Goal: Ask a question: Seek information or help from site administrators or community

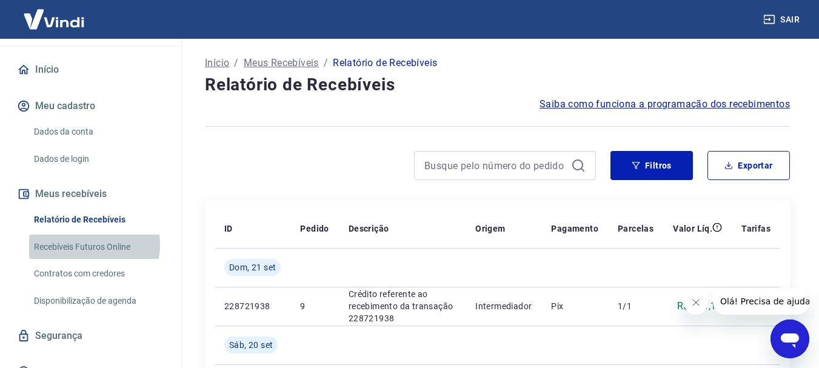
click at [86, 235] on link "Recebíveis Futuros Online" at bounding box center [98, 247] width 138 height 25
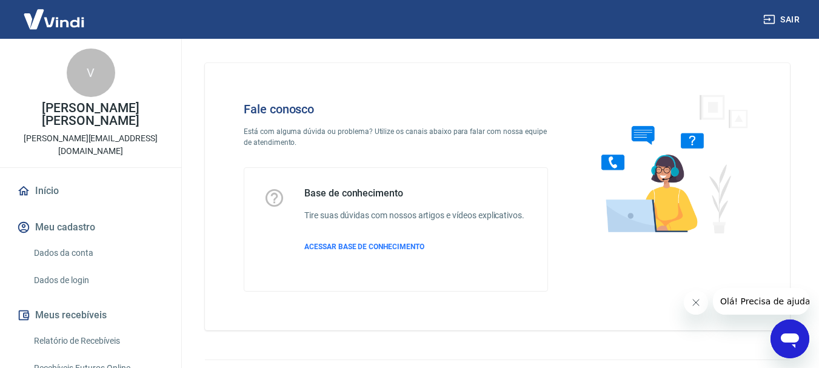
scroll to position [29, 0]
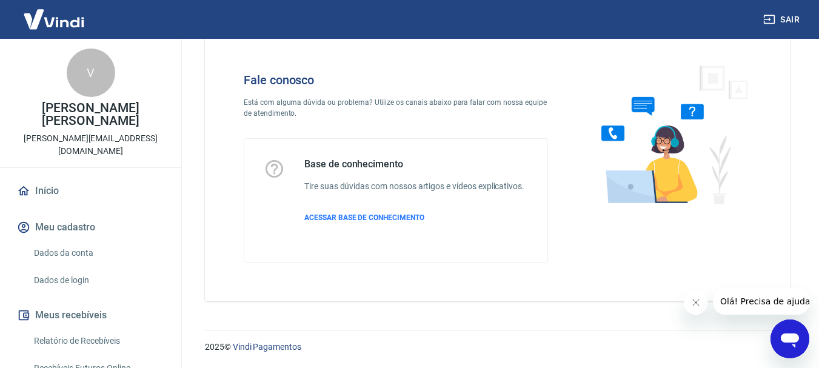
click at [794, 334] on icon "Abrir janela de mensagens" at bounding box center [790, 341] width 18 height 15
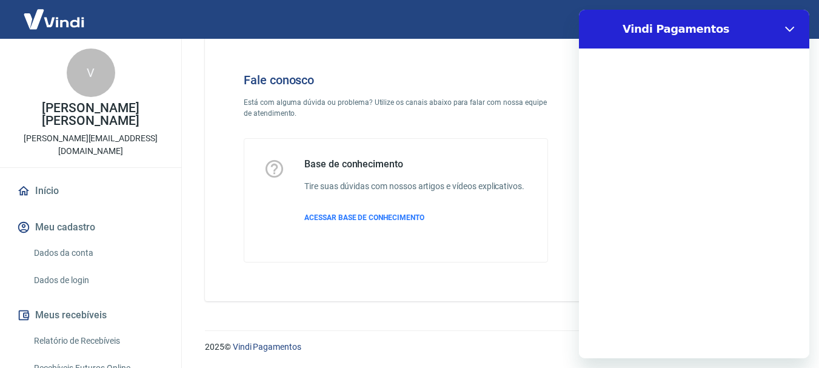
scroll to position [0, 0]
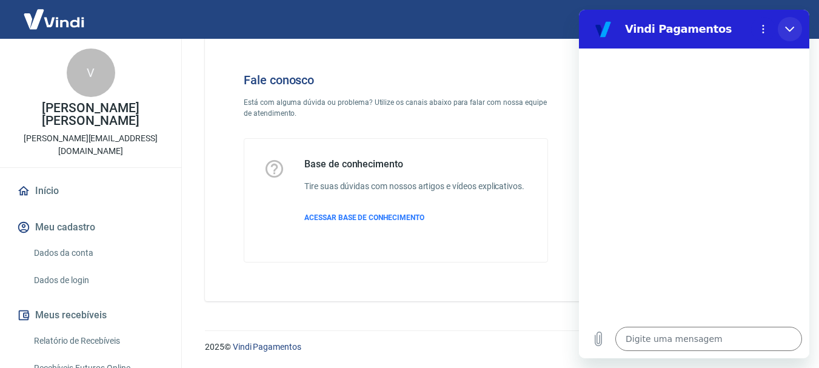
click at [789, 24] on button "Fechar" at bounding box center [790, 29] width 24 height 24
type textarea "x"
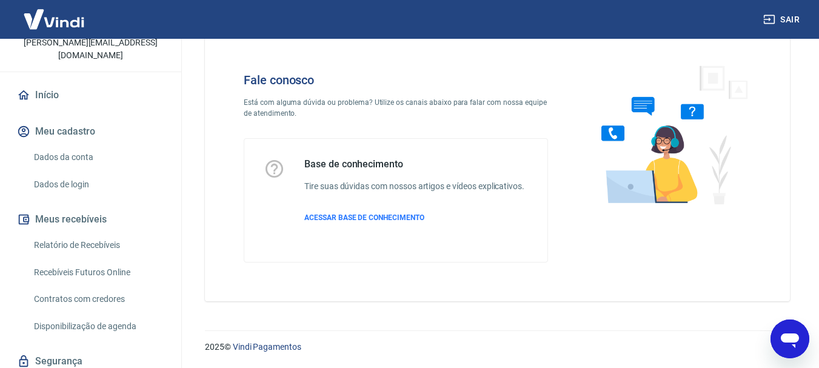
scroll to position [91, 0]
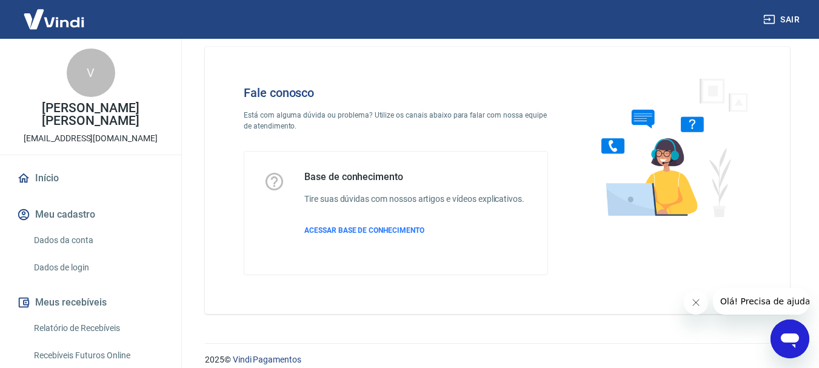
scroll to position [29, 0]
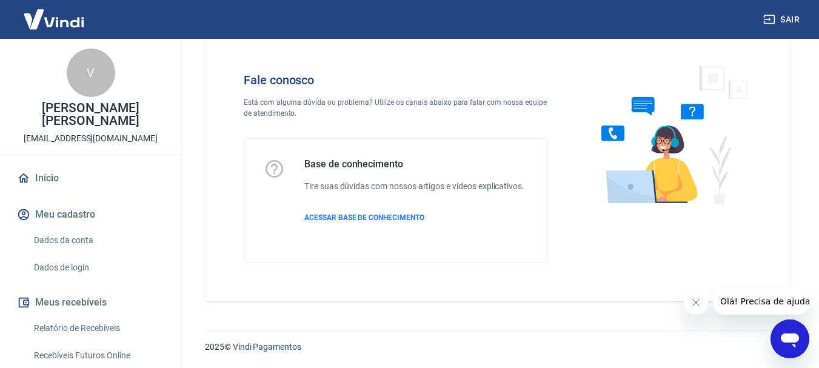
click at [784, 336] on icon "Abrir janela de mensagens" at bounding box center [790, 341] width 18 height 15
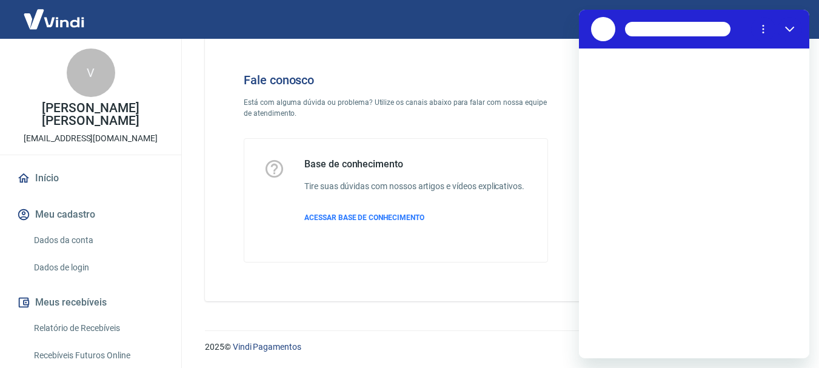
scroll to position [0, 0]
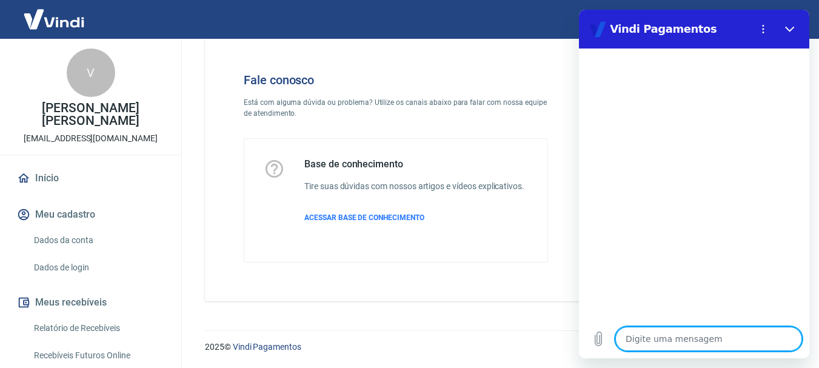
click at [701, 338] on textarea at bounding box center [709, 339] width 187 height 24
type textarea "F"
type textarea "x"
type textarea "Fi"
type textarea "x"
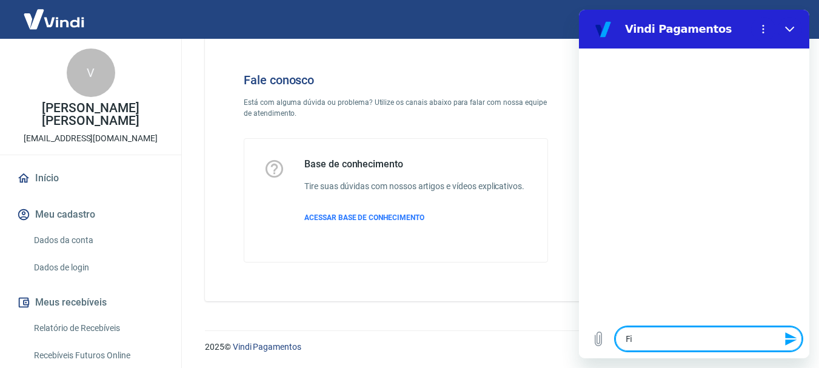
type textarea "Fiz"
type textarea "x"
type textarea "Fiz"
type textarea "x"
type textarea "Fiz 2"
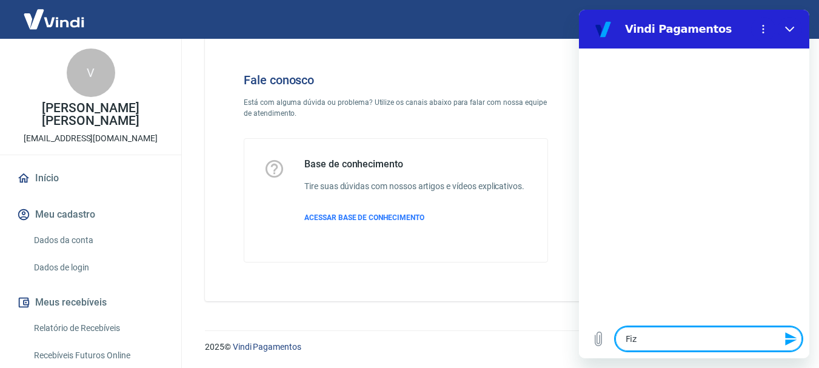
type textarea "x"
type textarea "Fiz 2"
type textarea "x"
type textarea "Fiz 2 v"
type textarea "x"
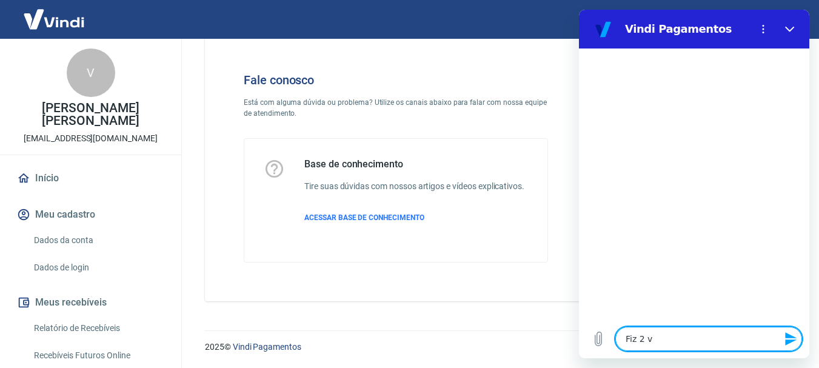
type textarea "Fiz 2 ve"
type textarea "x"
type textarea "Fiz 2 ven"
type textarea "x"
type textarea "Fiz 2 vend"
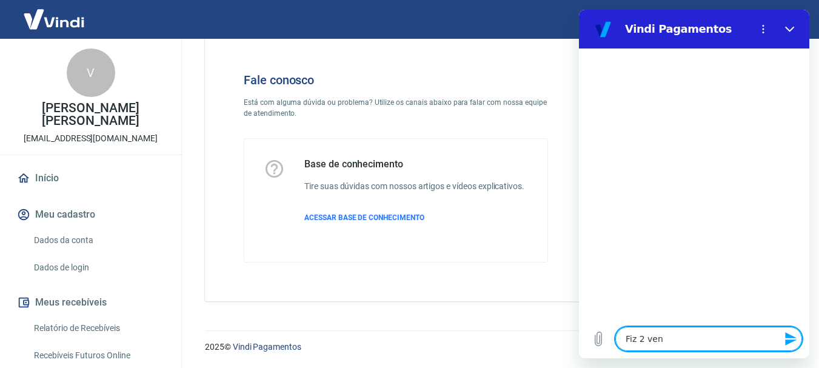
type textarea "x"
type textarea "Fiz 2 venda"
type textarea "x"
type textarea "Fiz 2 vendas"
type textarea "x"
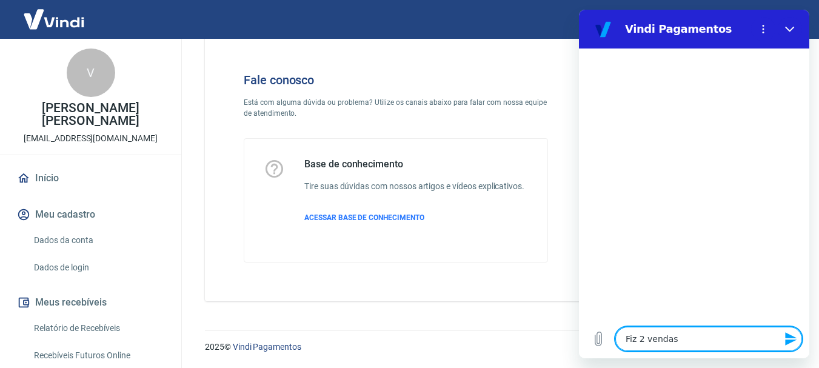
type textarea "Fiz 2 vendas"
type textarea "x"
type textarea "Fiz 2 vendas e"
type textarea "x"
type textarea "Fiz 2 vendas e"
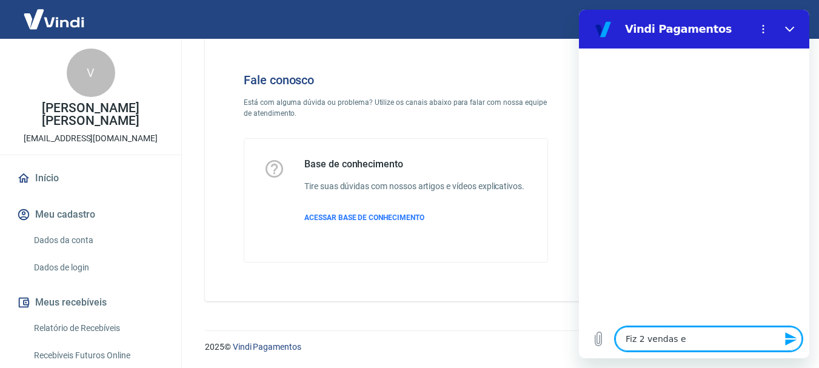
type textarea "x"
type textarea "Fiz 2 vendas e n"
type textarea "x"
type textarea "Fiz 2 vendas e nã"
type textarea "x"
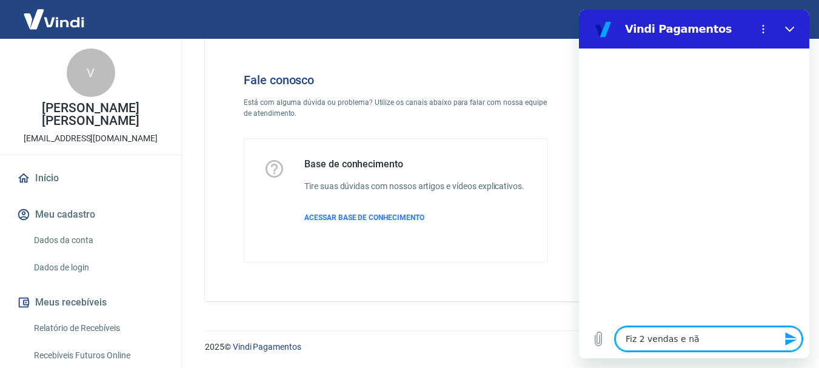
type textarea "Fiz 2 vendas e não"
type textarea "x"
type textarea "Fiz 2 vendas e não"
type textarea "x"
type textarea "Fiz 2 vendas e não r"
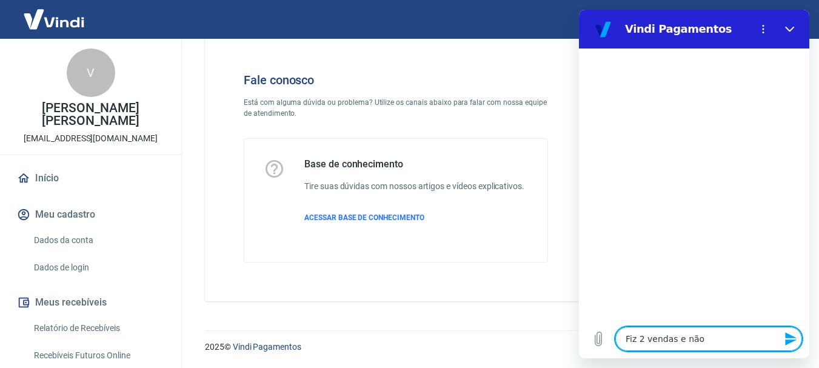
type textarea "x"
type textarea "Fiz 2 vendas e não re"
type textarea "x"
type textarea "Fiz 2 vendas e não rec"
type textarea "x"
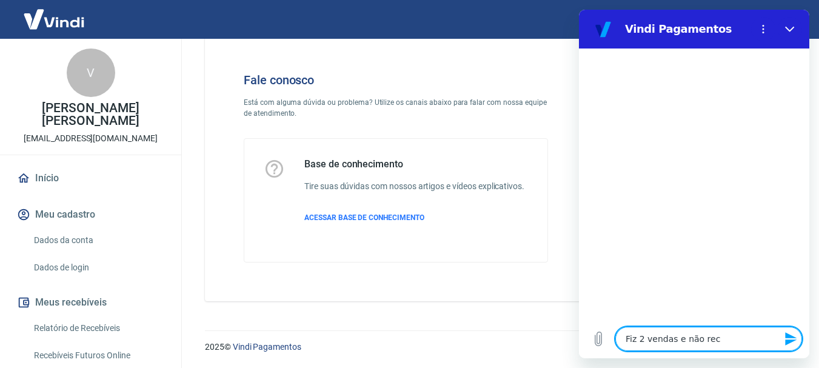
type textarea "Fiz 2 vendas e não rece"
type textarea "x"
type textarea "Fiz 2 vendas e não receb"
type textarea "x"
type textarea "Fiz 2 vendas e não recebi"
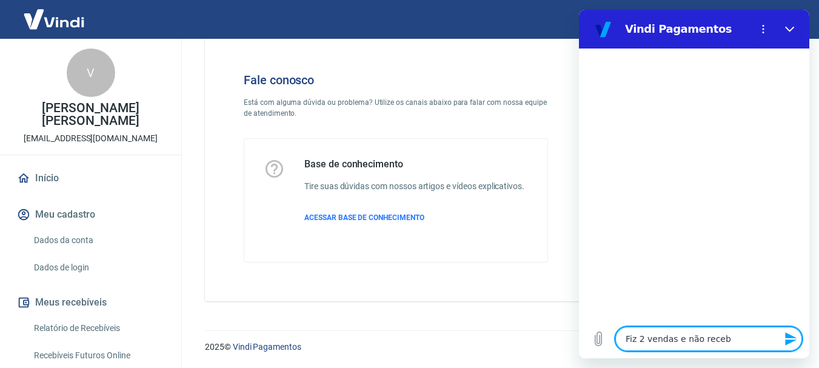
type textarea "x"
type textarea "Fiz 2 vendas e não recebi"
type textarea "x"
type textarea "Fiz 2 vendas e não recebi o"
type textarea "x"
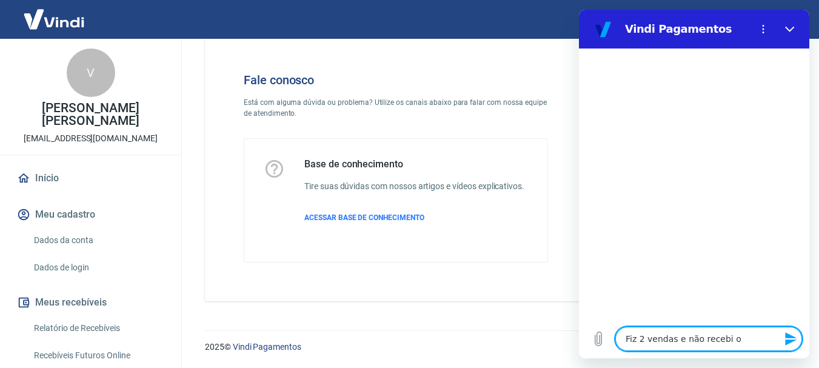
type textarea "Fiz 2 vendas e não recebi os"
type textarea "x"
type textarea "Fiz 2 vendas e não recebi os"
type textarea "x"
type textarea "Fiz 2 vendas e não recebi os v"
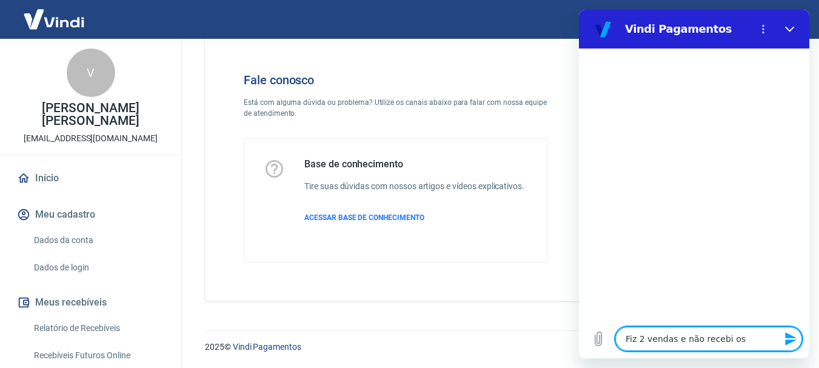
type textarea "x"
type textarea "Fiz 2 vendas e não recebi os va"
type textarea "x"
type textarea "Fiz 2 vendas e não recebi os val"
type textarea "x"
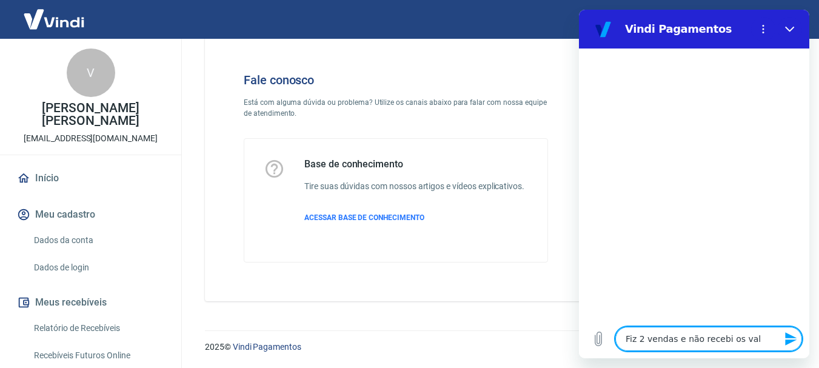
type textarea "Fiz 2 vendas e não recebi os valo"
type textarea "x"
type textarea "Fiz 2 vendas e não recebi os valor"
type textarea "x"
type textarea "Fiz 2 vendas e não recebi os valore"
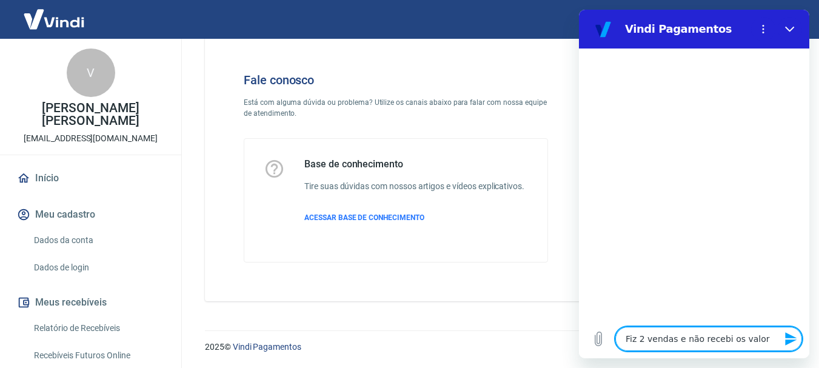
type textarea "x"
type textarea "Fiz 2 vendas e não recebi os valores"
type textarea "x"
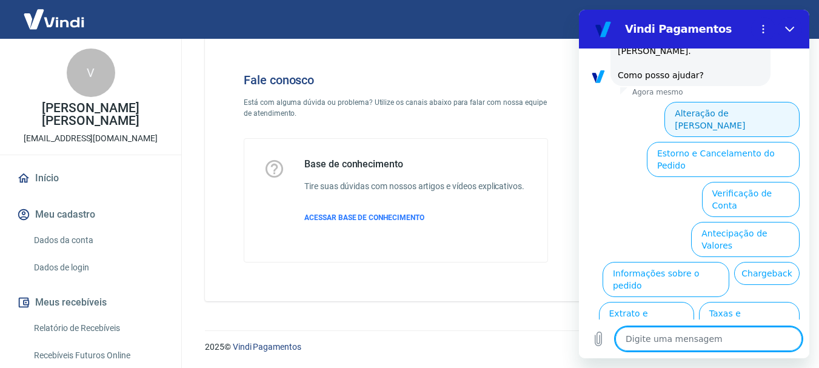
scroll to position [116, 0]
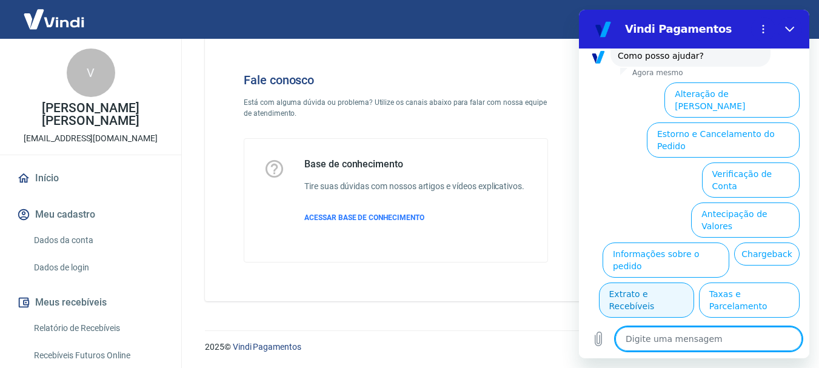
click at [695, 283] on button "Extrato e Recebíveis" at bounding box center [646, 300] width 95 height 35
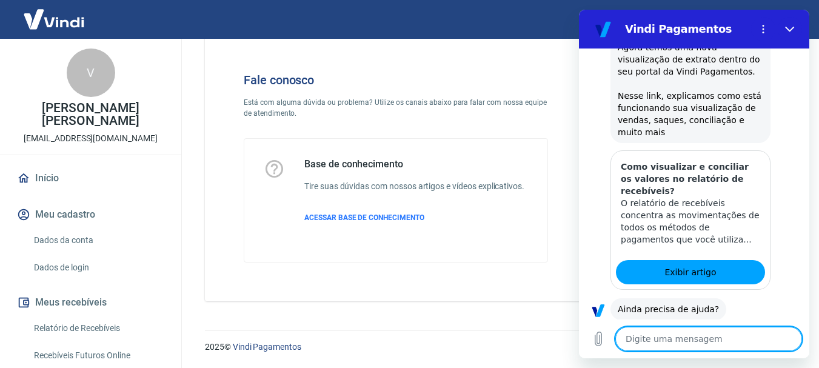
scroll to position [224, 0]
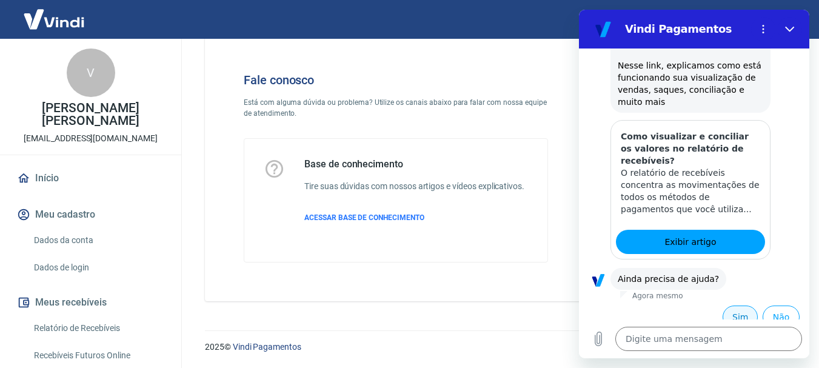
click at [738, 307] on button "Sim" at bounding box center [740, 317] width 35 height 23
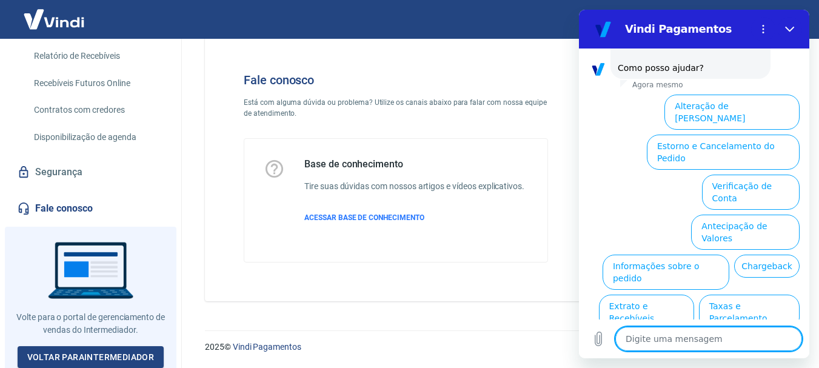
scroll to position [273, 0]
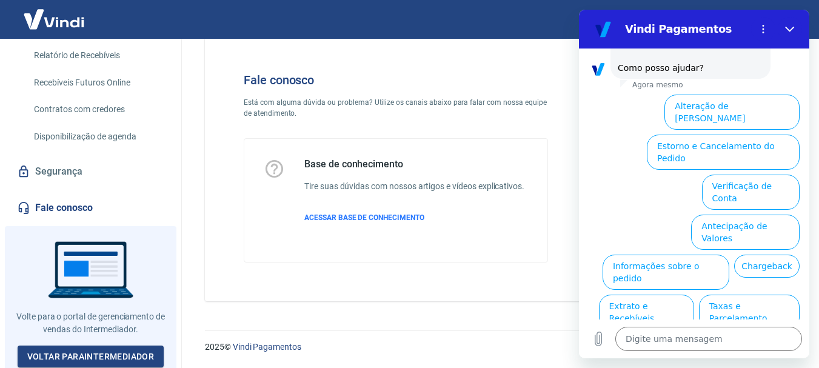
click at [73, 20] on img at bounding box center [54, 19] width 79 height 37
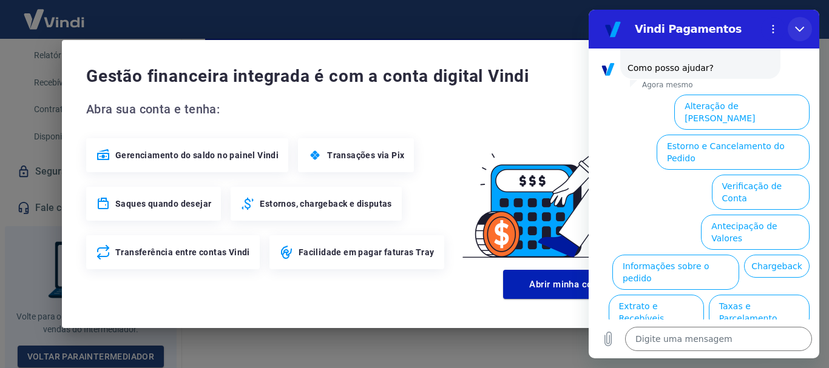
click at [796, 25] on icon "Fechar" at bounding box center [800, 29] width 10 height 10
type textarea "x"
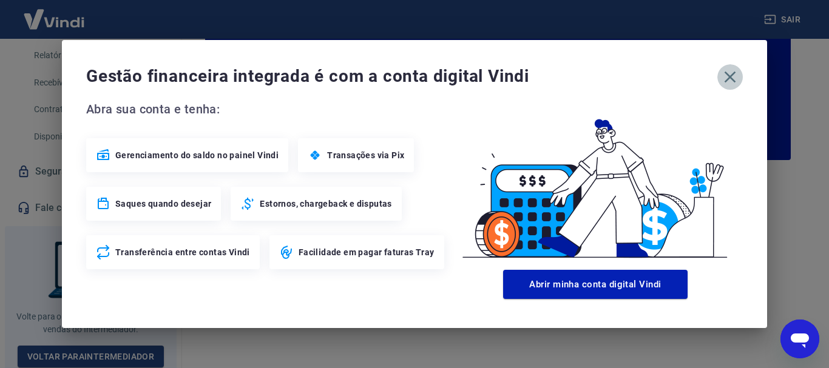
click at [728, 78] on icon "button" at bounding box center [730, 78] width 12 height 12
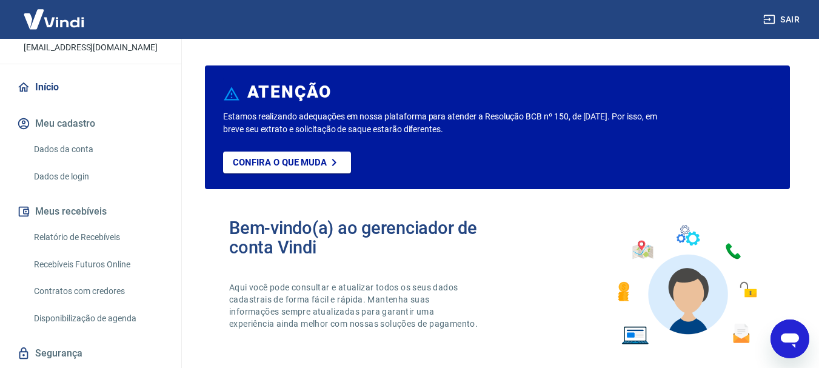
click at [75, 22] on img at bounding box center [54, 19] width 79 height 37
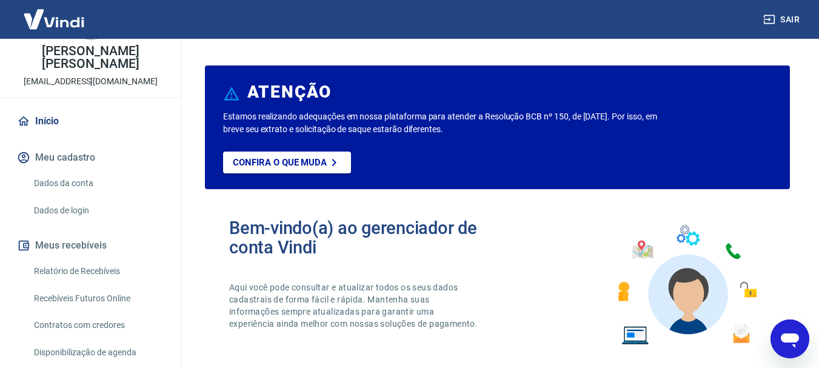
scroll to position [30, 0]
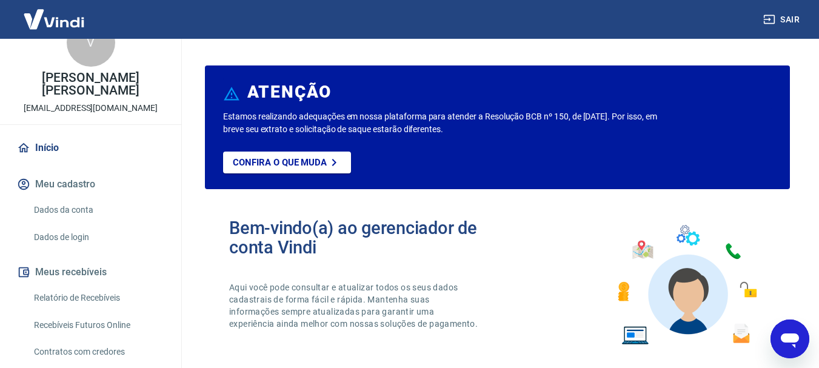
click at [79, 210] on link "Dados da conta" at bounding box center [98, 210] width 138 height 25
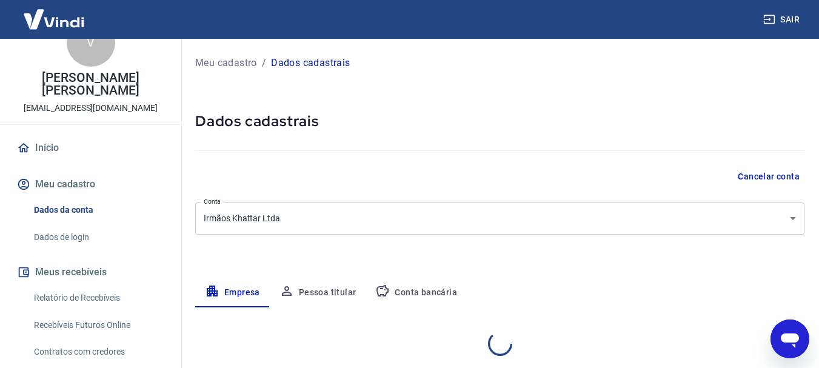
select select "SP"
select select "business"
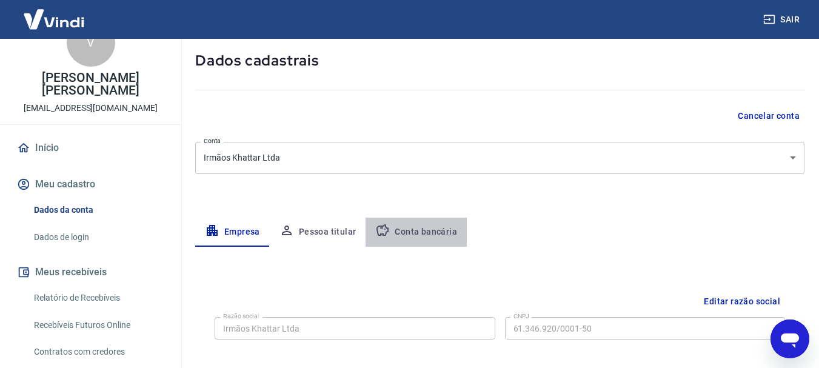
click at [437, 226] on button "Conta bancária" at bounding box center [416, 232] width 101 height 29
select select "1"
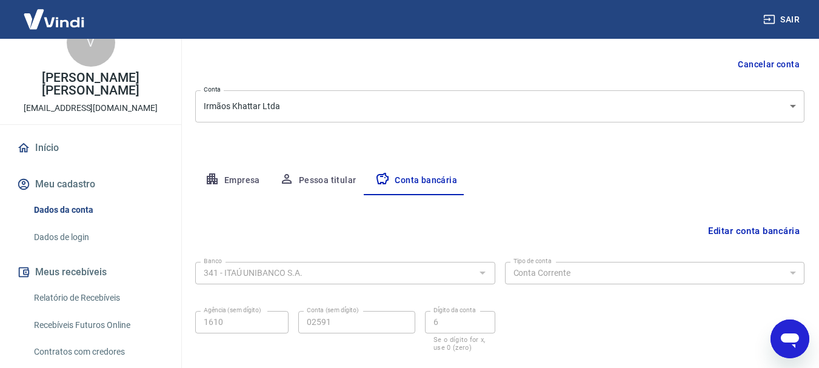
scroll to position [184, 0]
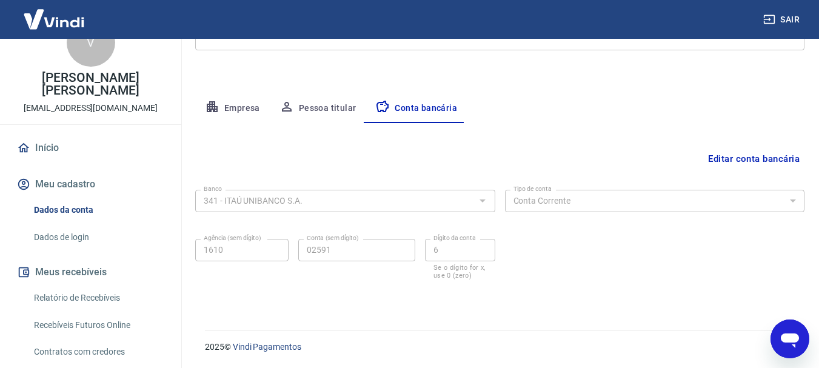
click at [337, 111] on button "Pessoa titular" at bounding box center [318, 108] width 96 height 29
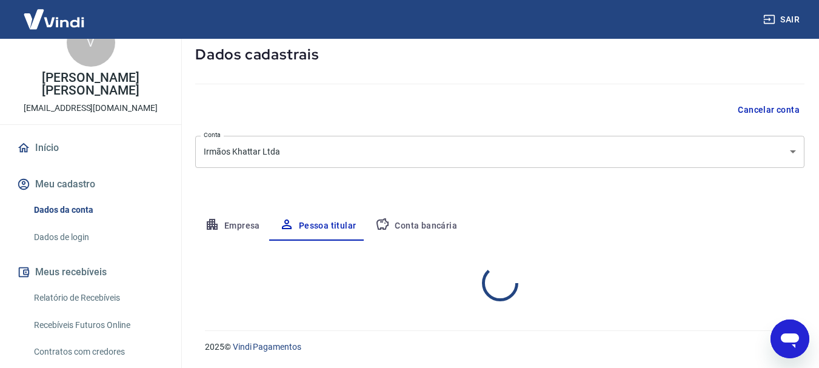
scroll to position [117, 0]
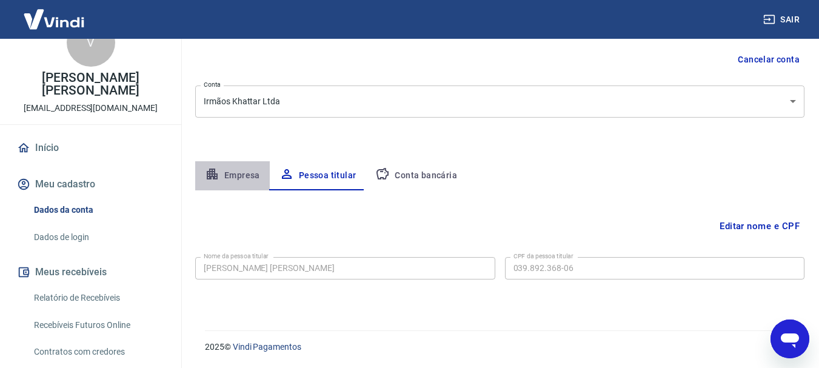
click at [237, 173] on button "Empresa" at bounding box center [232, 175] width 75 height 29
select select "SP"
select select "business"
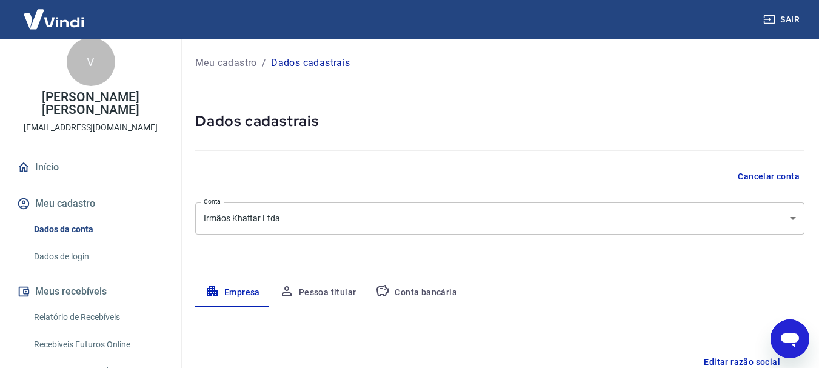
scroll to position [0, 0]
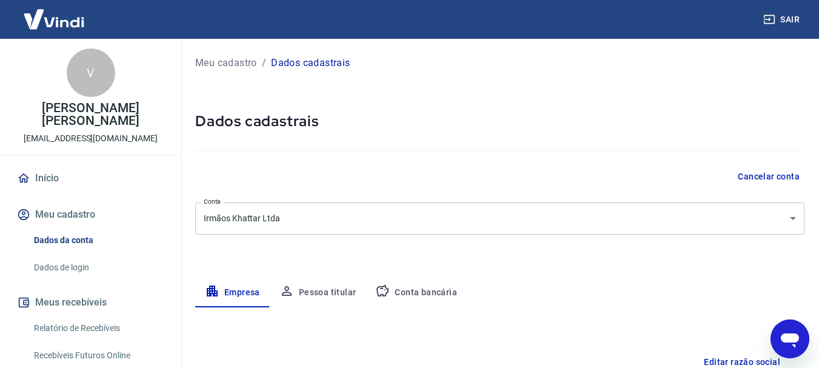
click at [55, 181] on link "Início" at bounding box center [91, 178] width 152 height 27
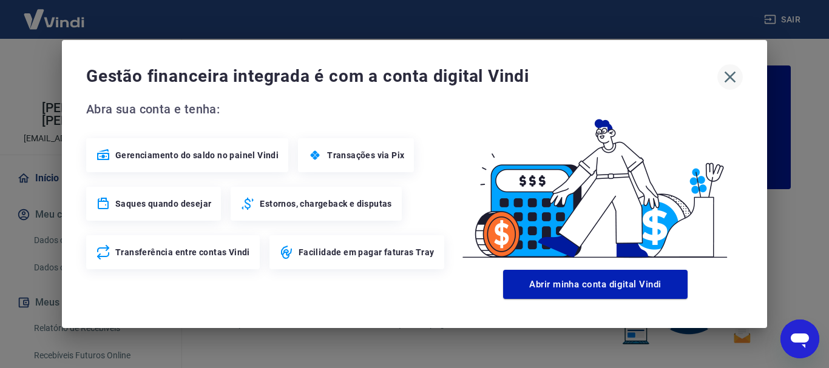
click at [732, 76] on icon "button" at bounding box center [729, 76] width 19 height 19
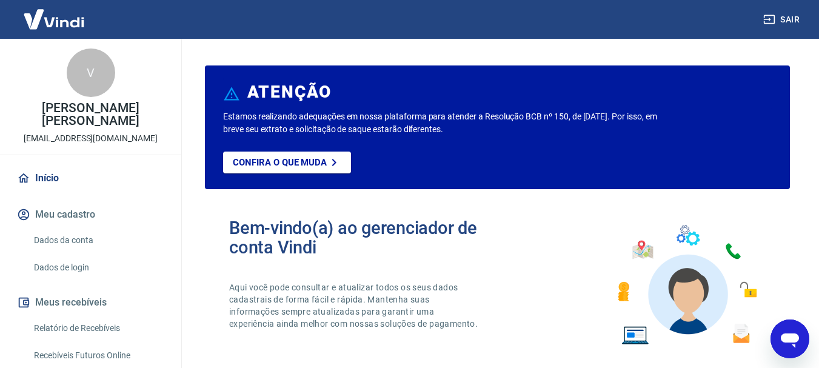
click at [84, 267] on link "Dados de login" at bounding box center [98, 267] width 138 height 25
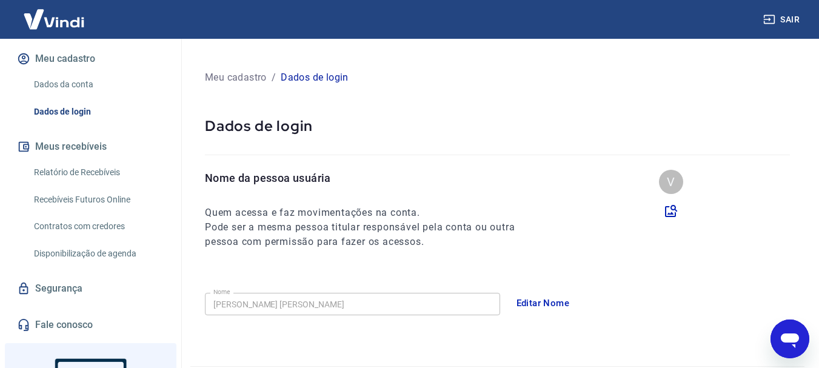
scroll to position [182, 0]
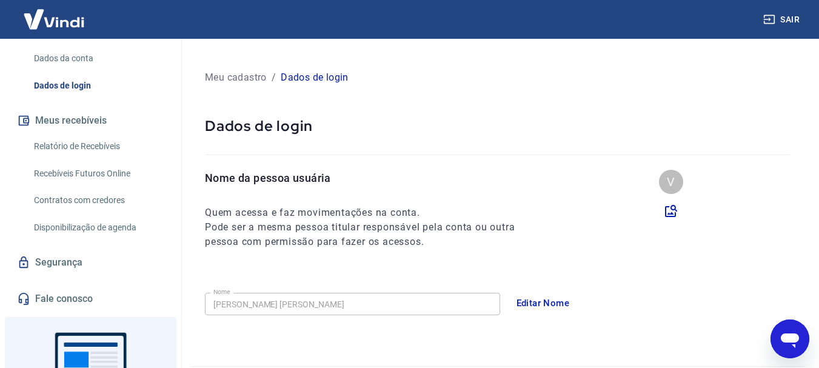
click at [110, 150] on link "Relatório de Recebíveis" at bounding box center [98, 146] width 138 height 25
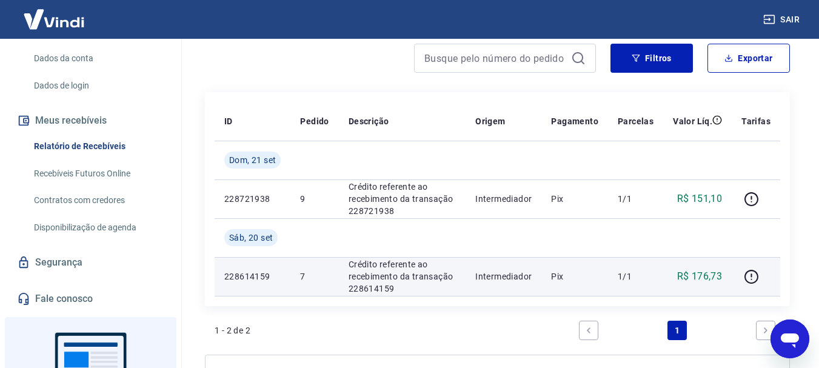
scroll to position [121, 0]
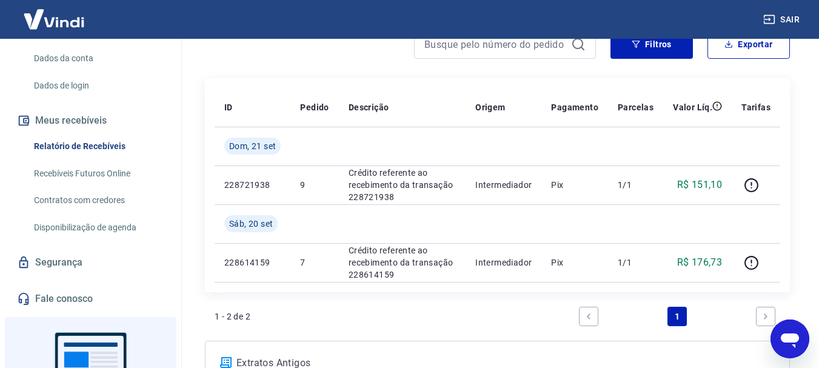
click at [102, 177] on link "Recebíveis Futuros Online" at bounding box center [98, 173] width 138 height 25
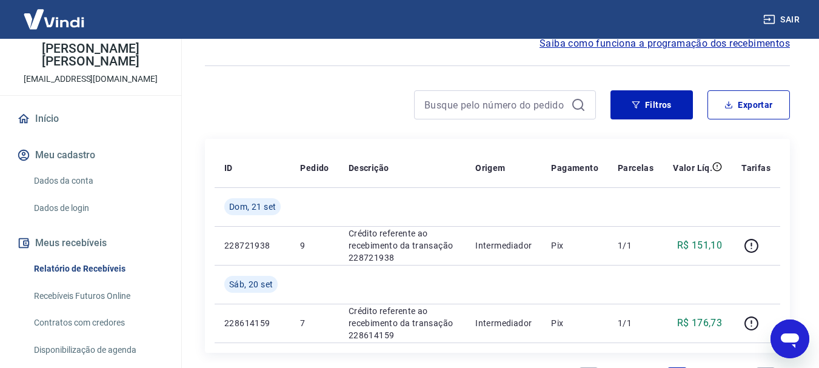
scroll to position [0, 0]
